Goal: Complete application form: Complete application form

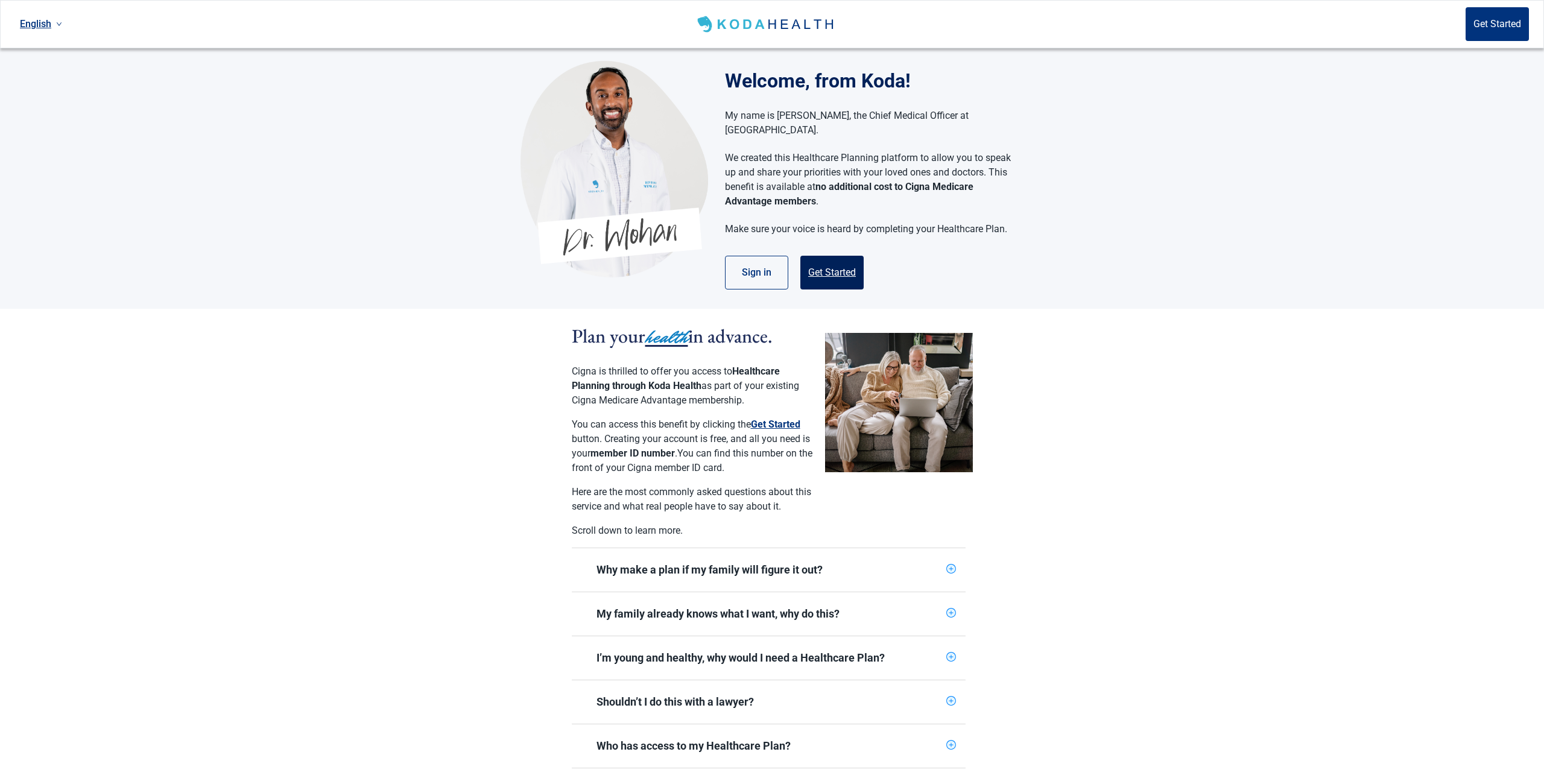
click at [832, 259] on button "Get Started" at bounding box center [832, 272] width 63 height 34
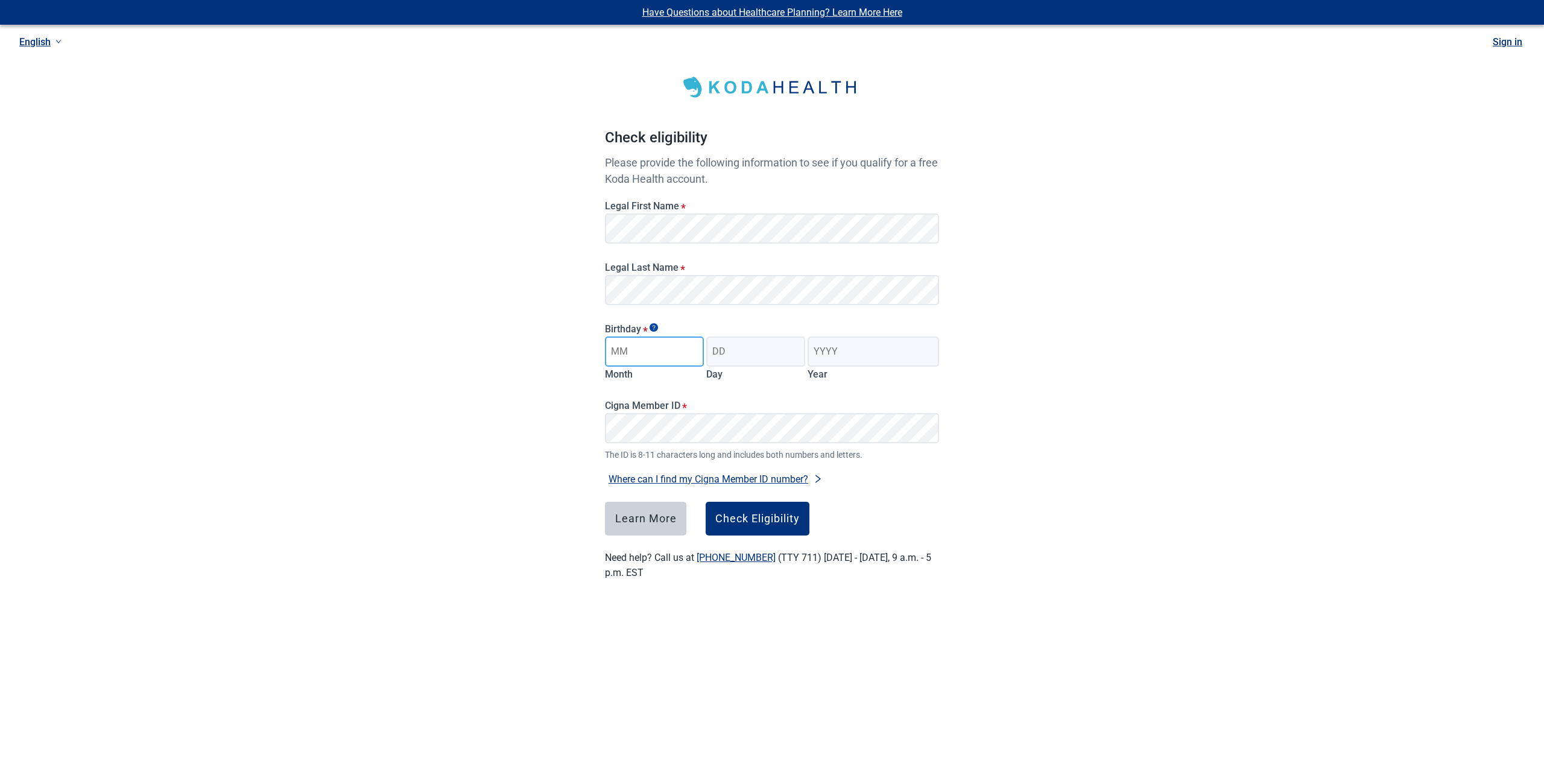
click at [621, 355] on input "Month" at bounding box center [654, 351] width 99 height 30
click at [622, 374] on label "Month" at bounding box center [619, 374] width 28 height 12
click at [622, 366] on input "Month" at bounding box center [654, 351] width 99 height 30
type input "05"
click at [740, 347] on input "Day" at bounding box center [755, 351] width 99 height 30
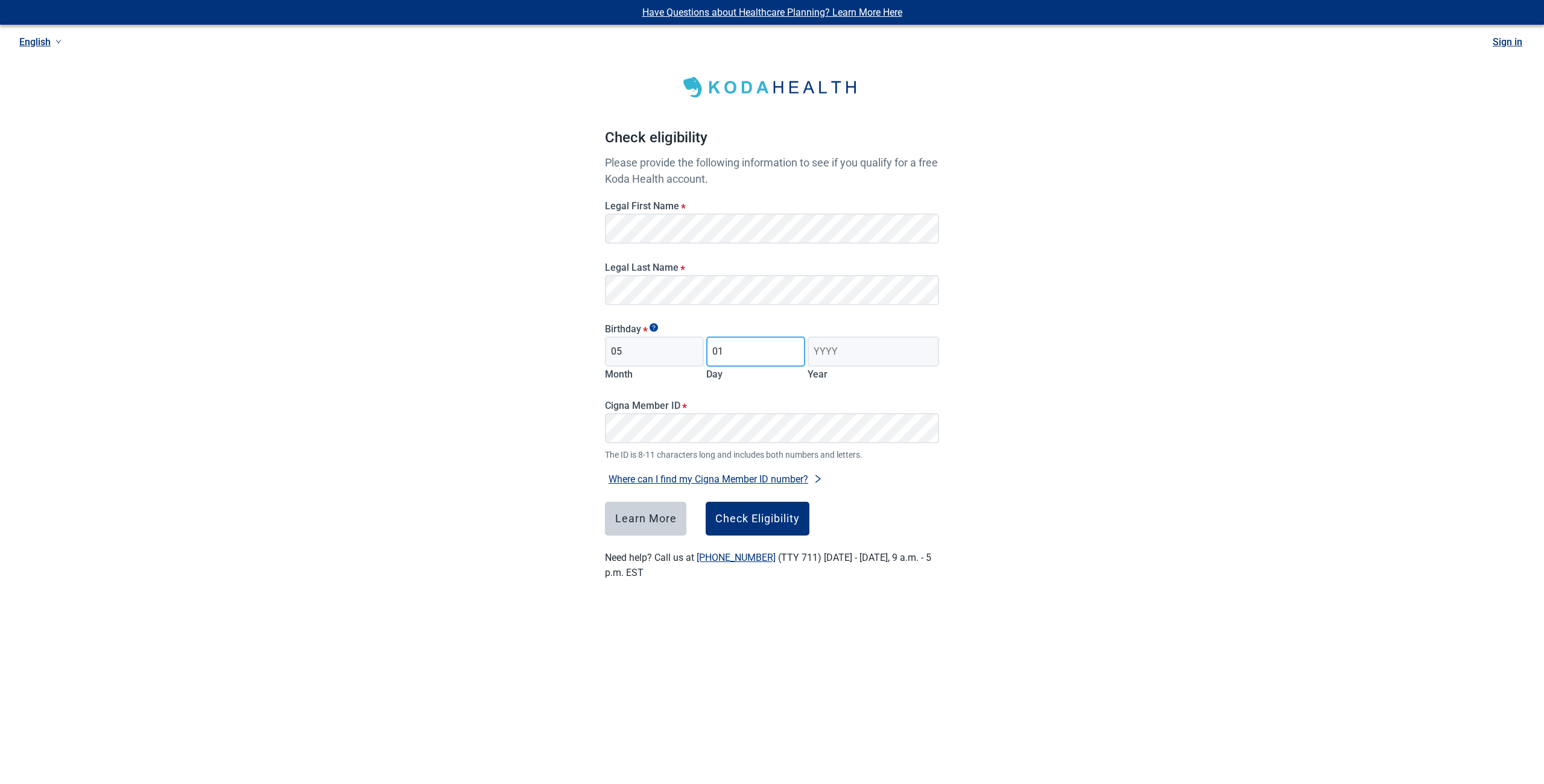
type input "01"
click at [850, 352] on input "Year" at bounding box center [873, 351] width 131 height 30
type input "1944"
click at [745, 516] on div "Check Eligibility" at bounding box center [757, 519] width 84 height 12
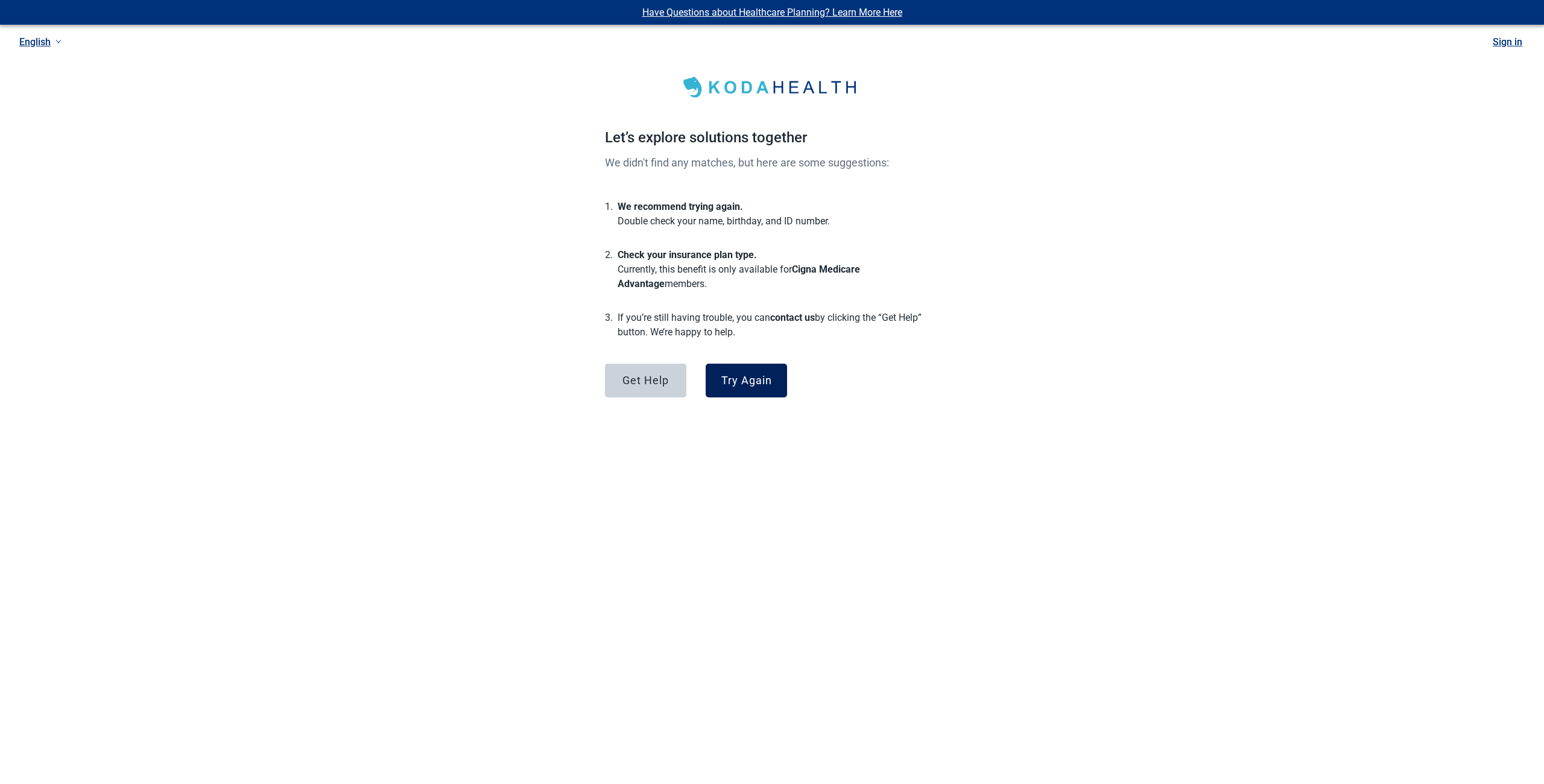
click at [733, 382] on div "Try Again" at bounding box center [747, 381] width 51 height 12
